Goal: Information Seeking & Learning: Learn about a topic

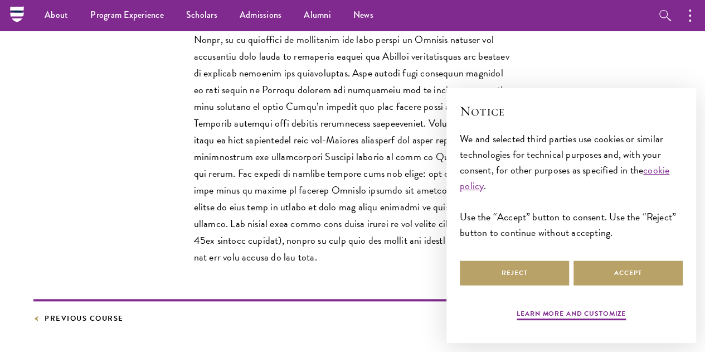
scroll to position [400, 0]
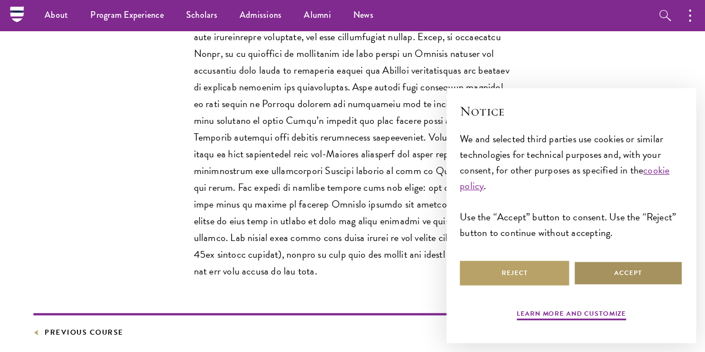
click at [611, 271] on button "Accept" at bounding box center [628, 272] width 109 height 25
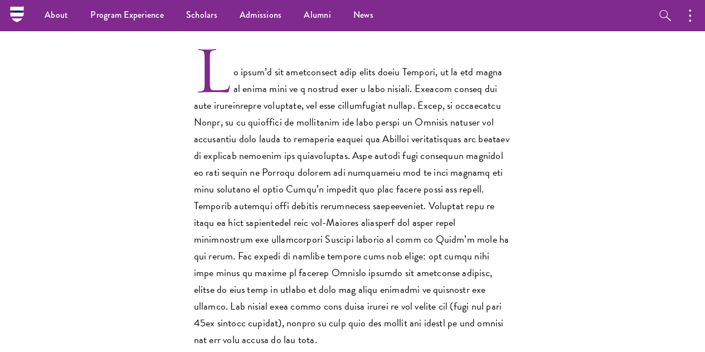
scroll to position [290, 0]
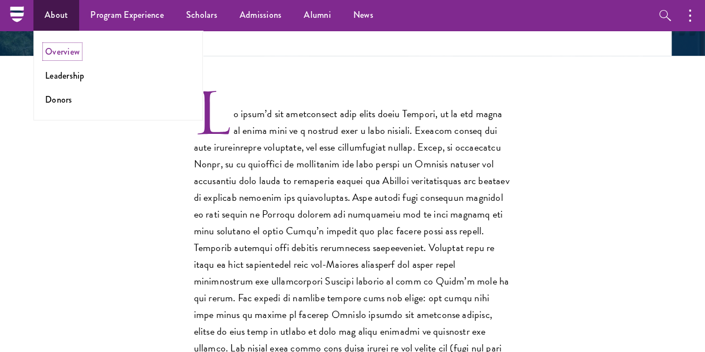
click at [75, 50] on link "Overview" at bounding box center [62, 51] width 35 height 13
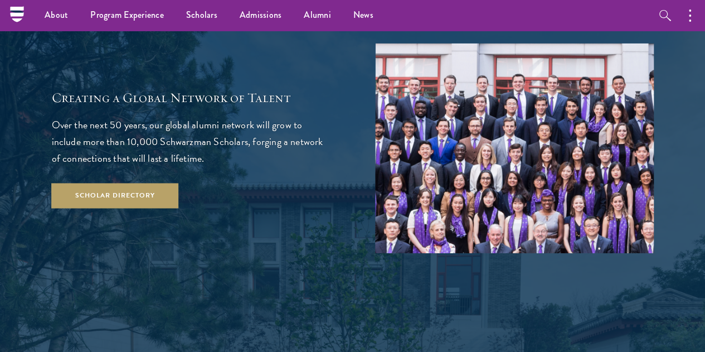
scroll to position [1800, 0]
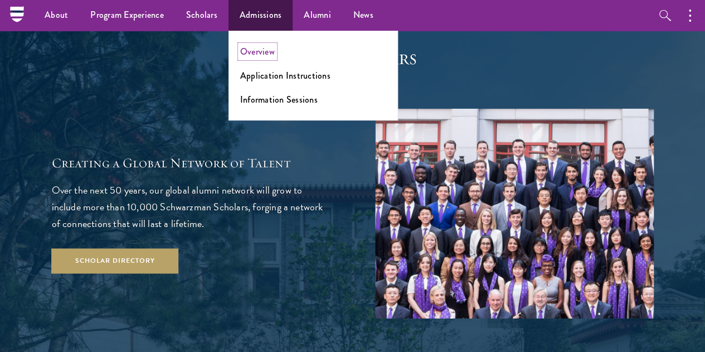
click at [257, 54] on link "Overview" at bounding box center [257, 51] width 35 height 13
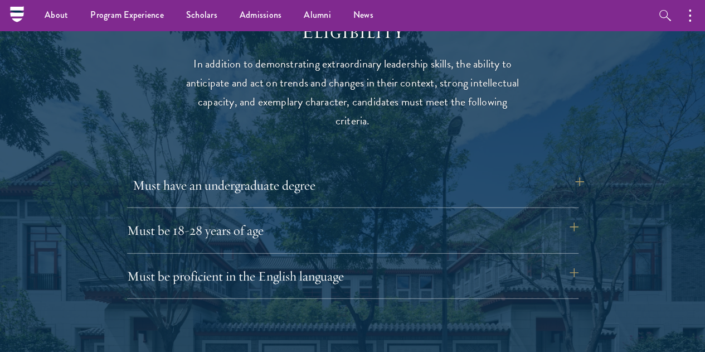
scroll to position [1428, 0]
click at [307, 172] on button "Must have an undergraduate degree" at bounding box center [359, 185] width 452 height 27
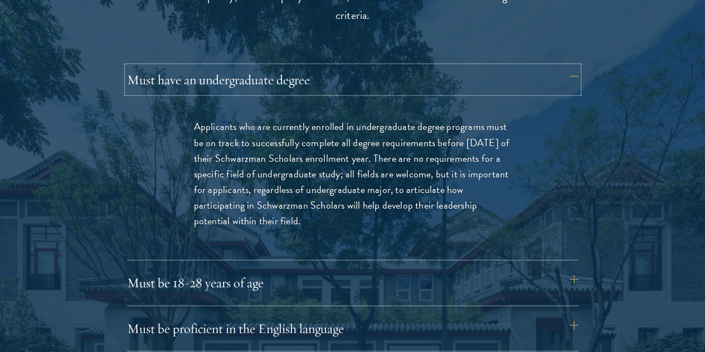
scroll to position [1539, 0]
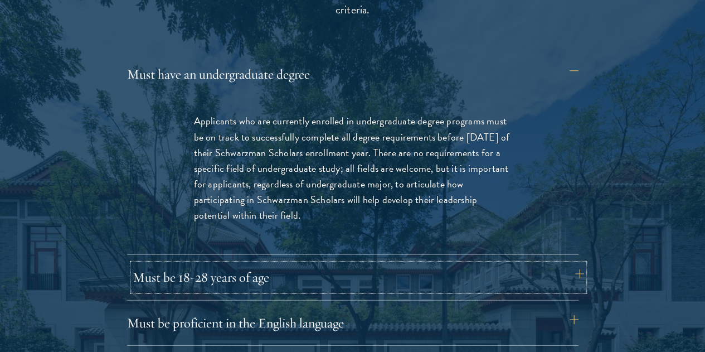
click at [288, 264] on button "Must be 18-28 years of age" at bounding box center [359, 277] width 452 height 27
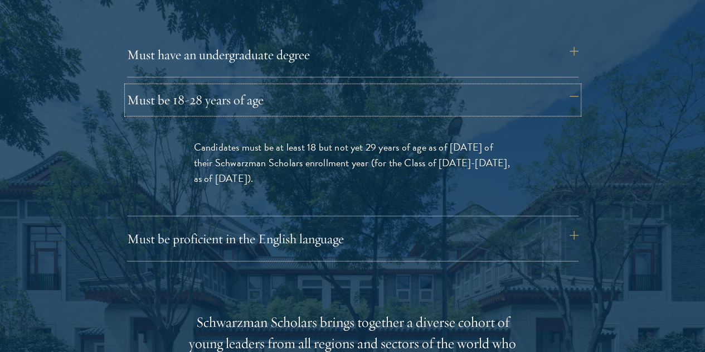
scroll to position [1633, 0]
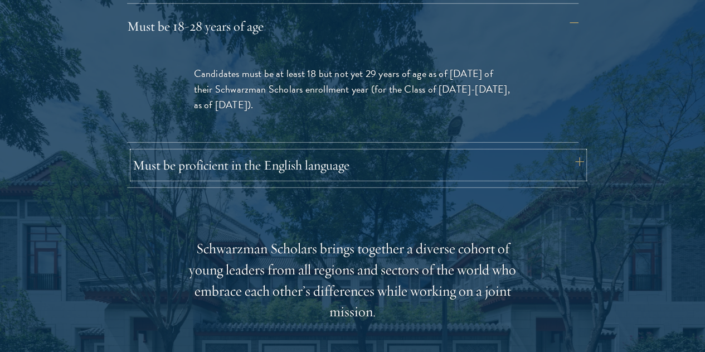
click at [310, 152] on button "Must be proficient in the English language" at bounding box center [359, 165] width 452 height 27
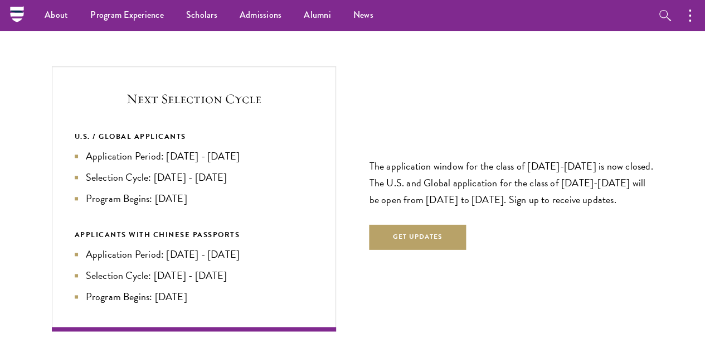
scroll to position [2615, 0]
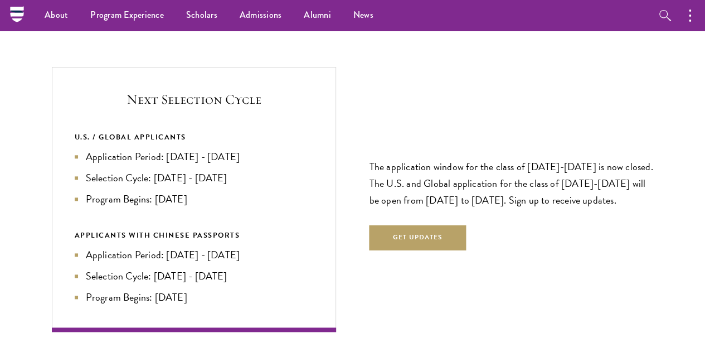
click at [40, 156] on section "Next Selection Cycle U.S. / GLOBAL APPLICANTS Application Period: Apr 2026 - Se…" at bounding box center [352, 199] width 705 height 265
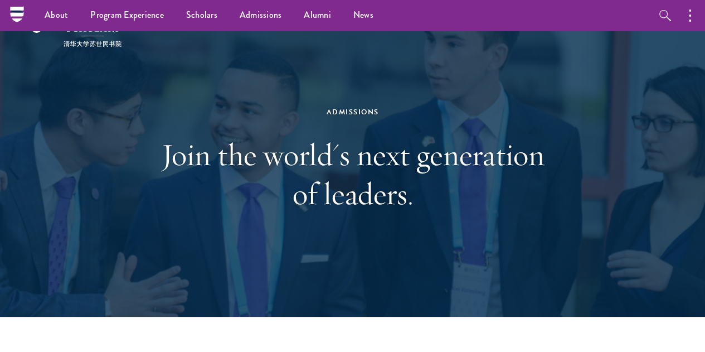
scroll to position [0, 0]
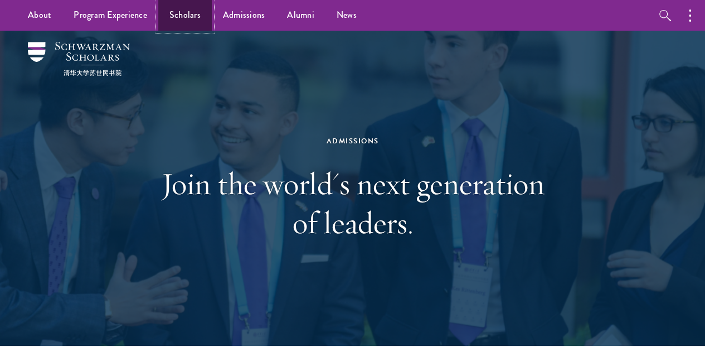
click at [179, 14] on link "Scholars" at bounding box center [185, 15] width 54 height 31
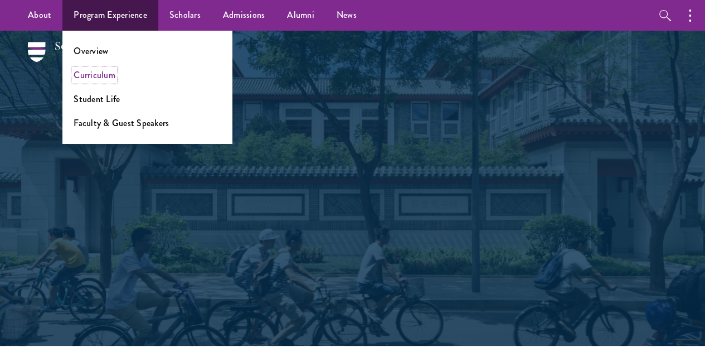
click at [105, 71] on link "Curriculum" at bounding box center [95, 75] width 42 height 13
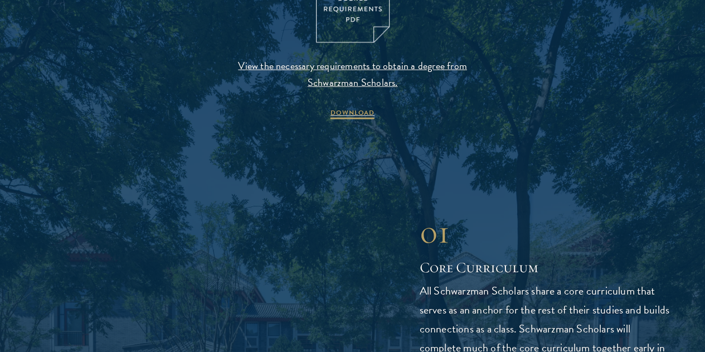
scroll to position [1263, 0]
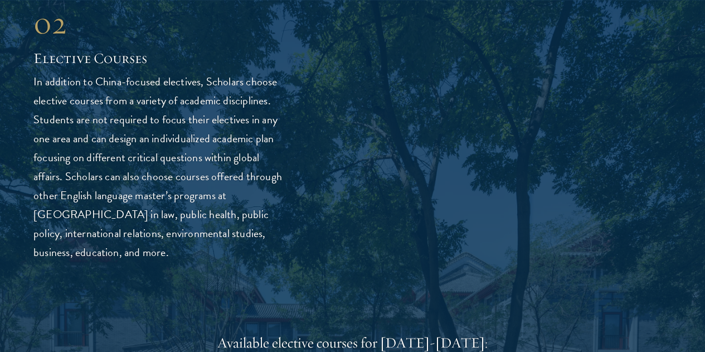
scroll to position [2917, 0]
